Goal: Find specific page/section

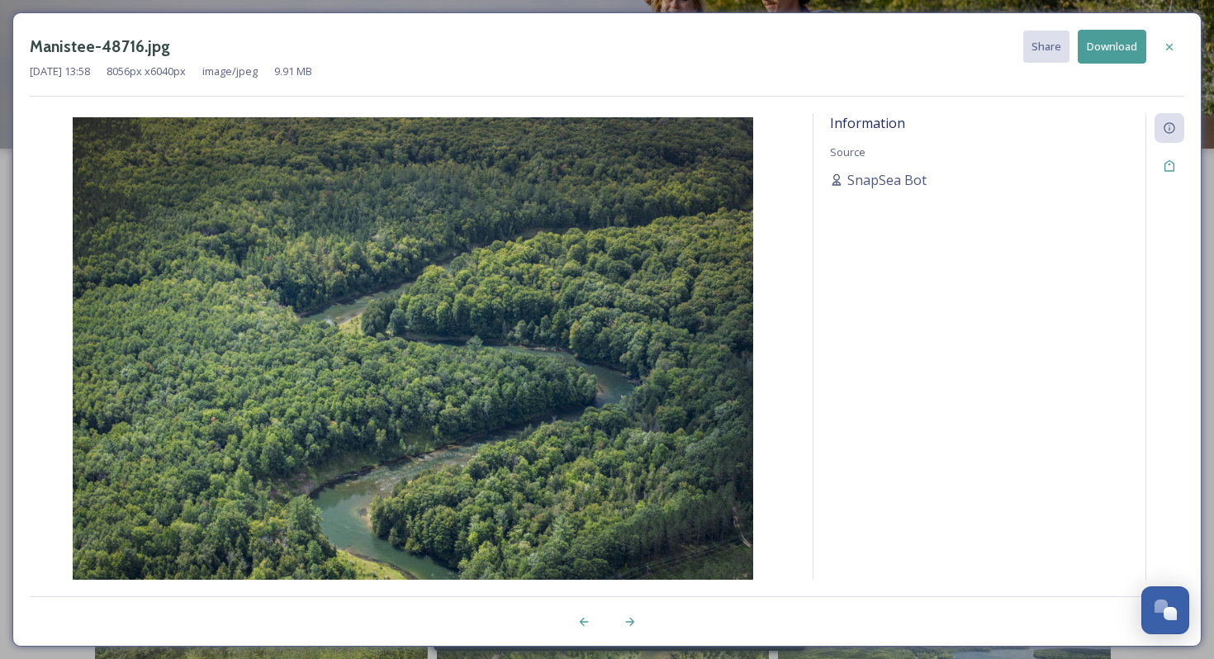
scroll to position [1169, 0]
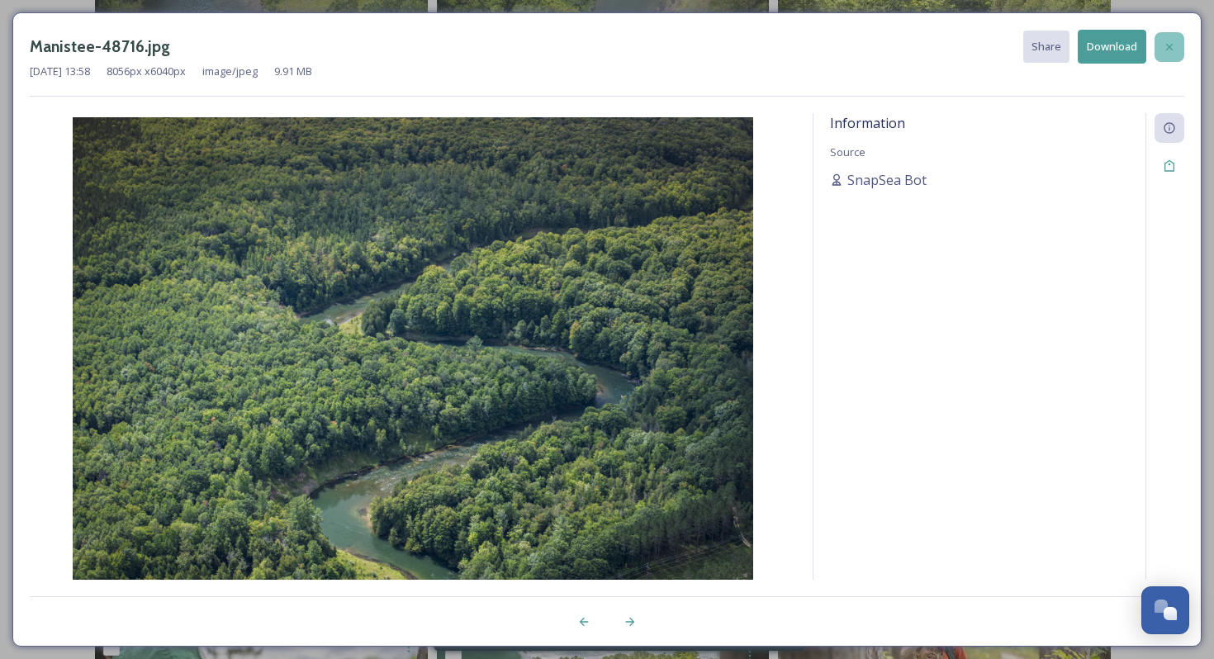
click at [1166, 44] on icon at bounding box center [1169, 46] width 7 height 7
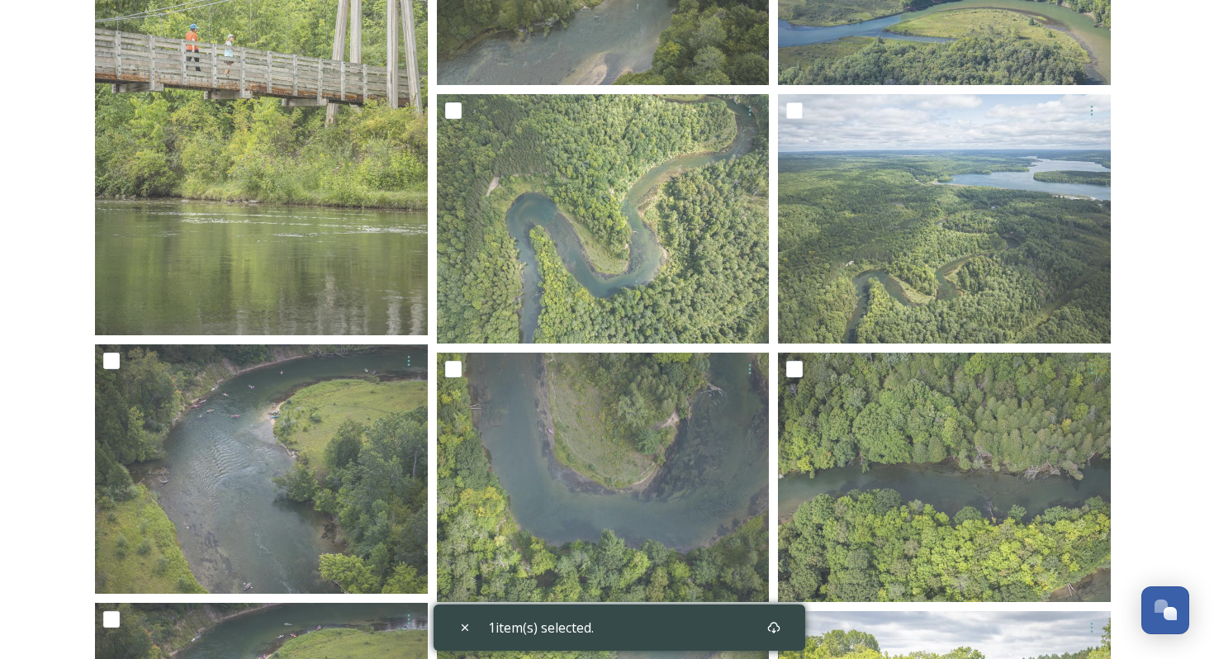
scroll to position [0, 0]
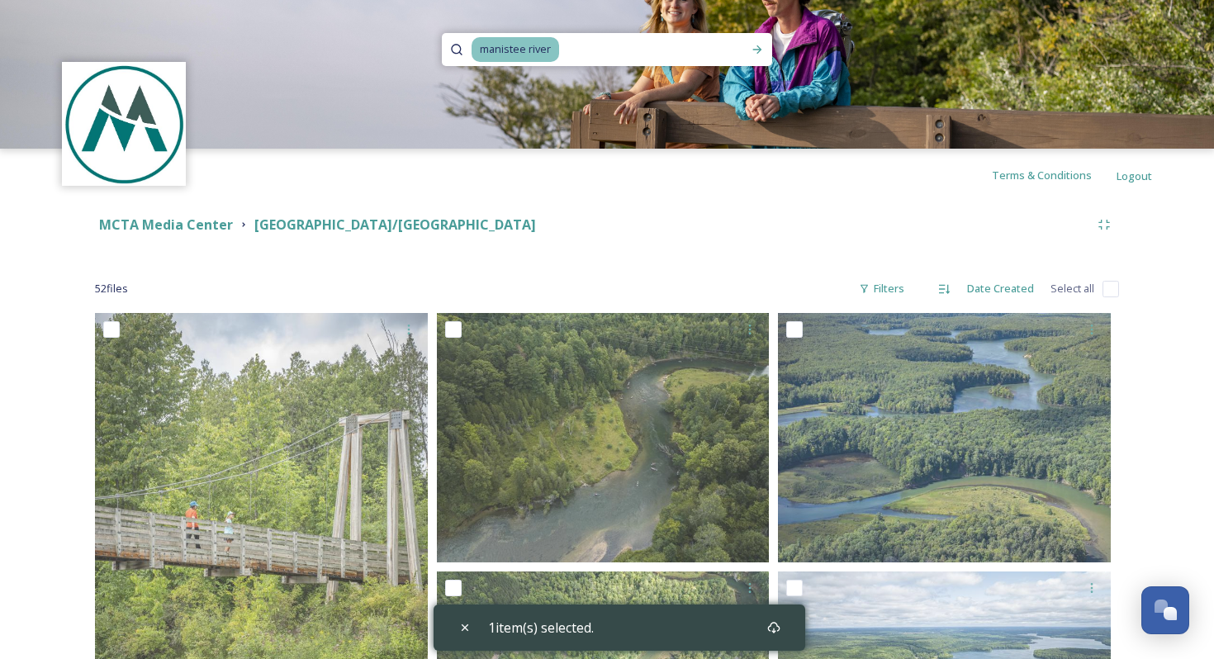
click at [566, 56] on input at bounding box center [652, 49] width 182 height 36
type input "m"
type input "[GEOGRAPHIC_DATA]"
click at [185, 222] on strong "MCTA Media Center" at bounding box center [166, 225] width 134 height 18
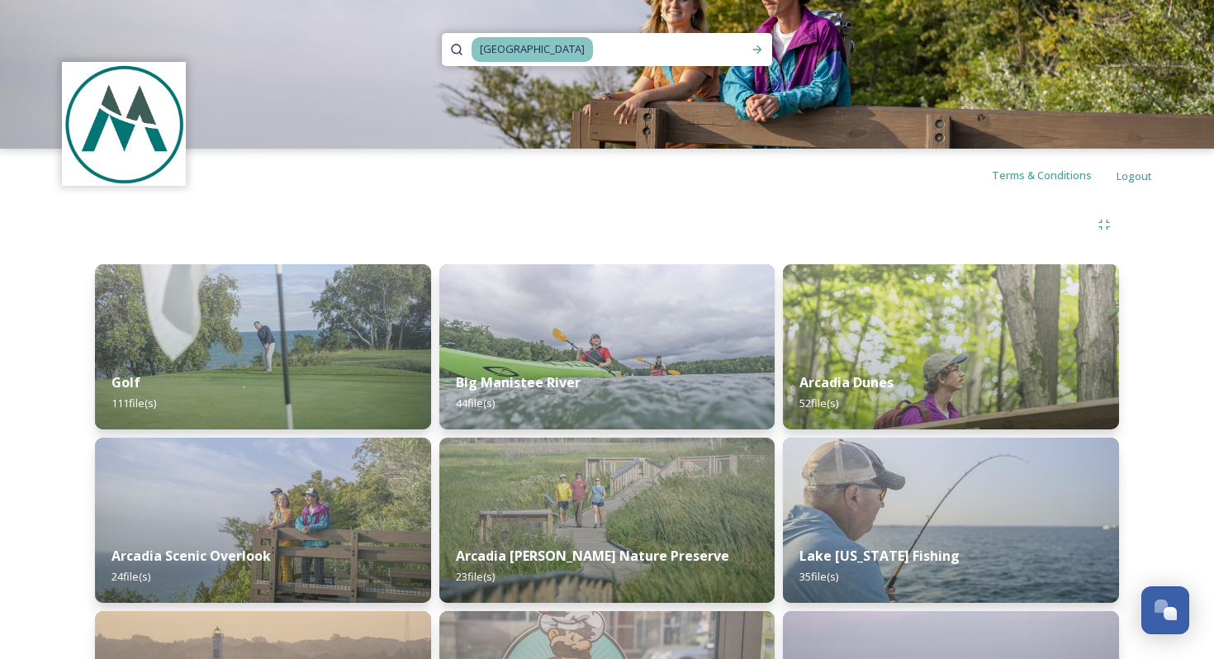
click at [595, 53] on input at bounding box center [669, 49] width 148 height 36
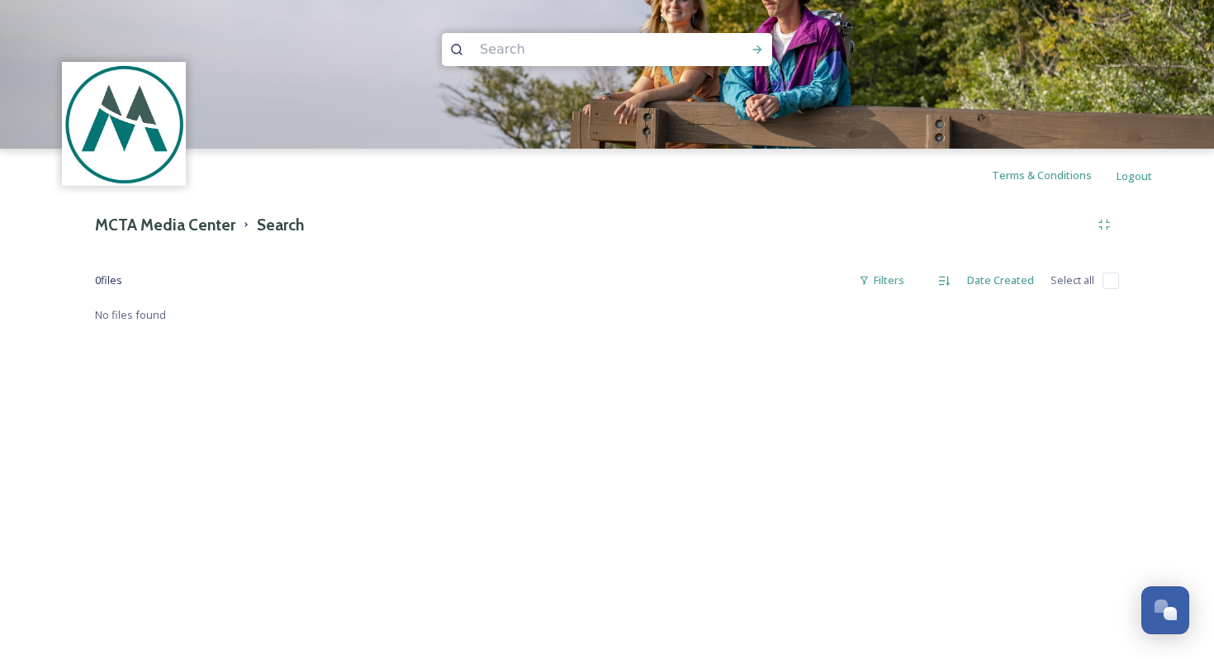
click at [122, 146] on img at bounding box center [124, 124] width 120 height 120
click at [157, 227] on h3 "MCTA Media Center" at bounding box center [165, 225] width 140 height 24
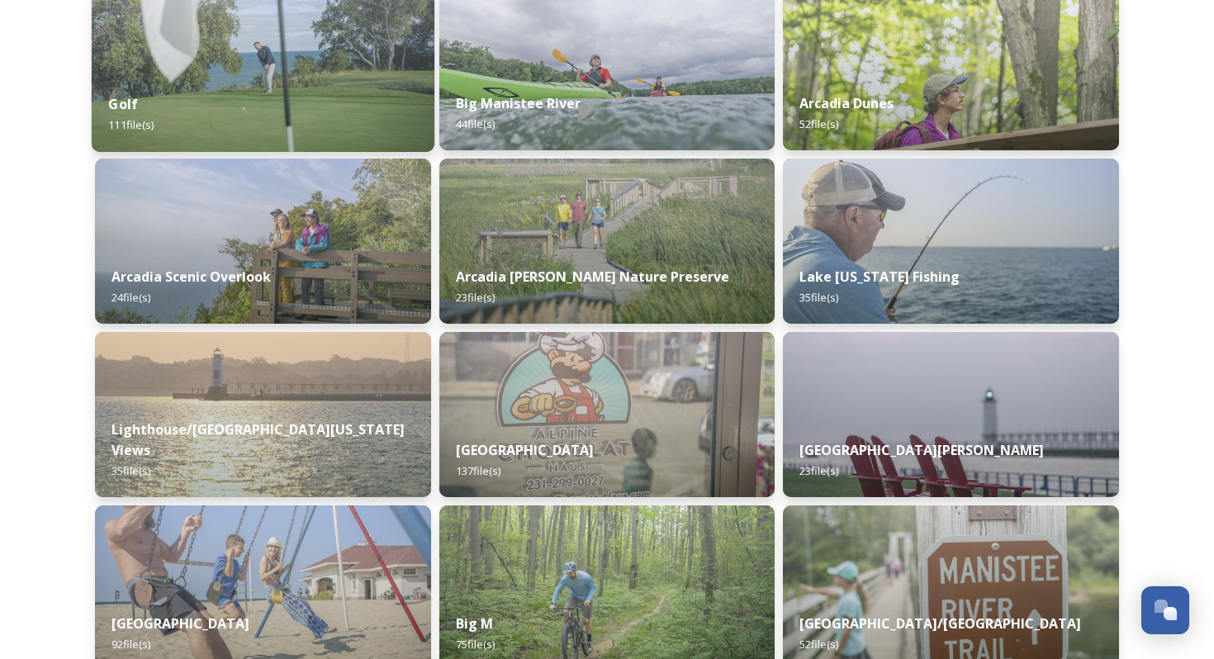
scroll to position [442, 0]
